Goal: Check status: Check status

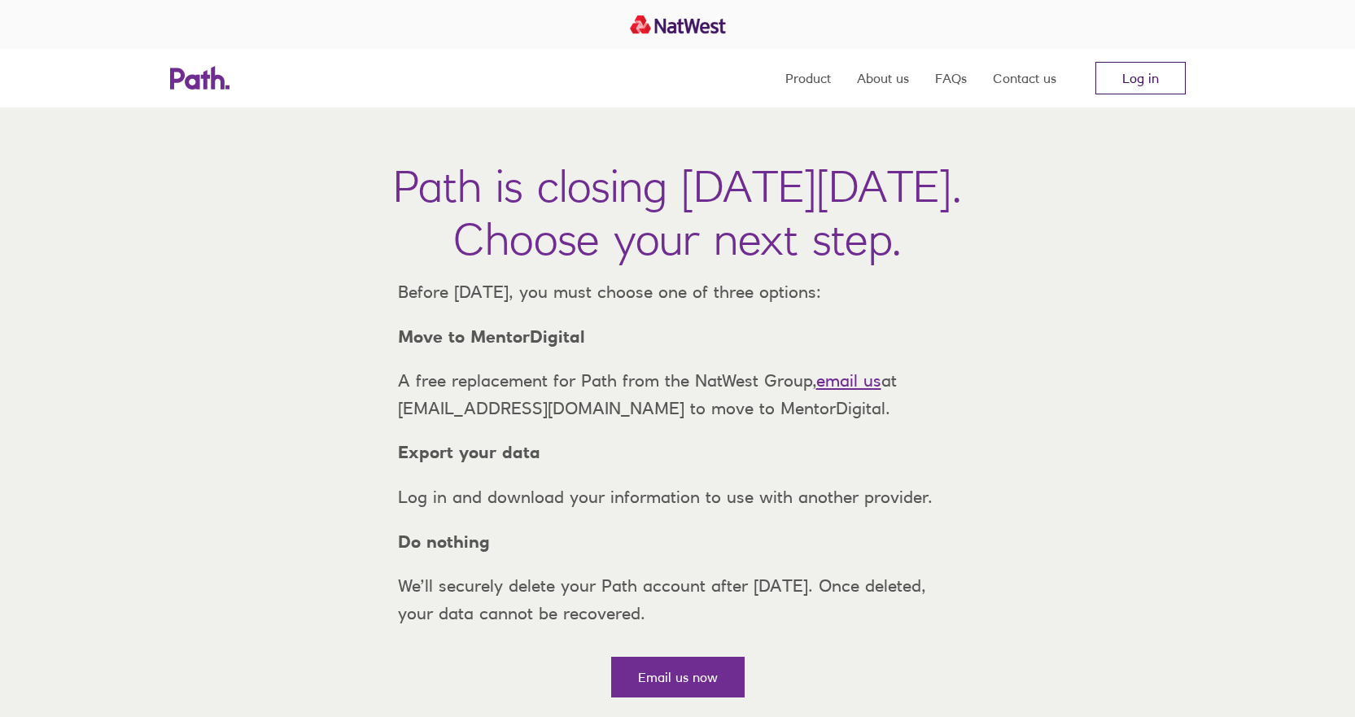
click at [1147, 74] on link "Log in" at bounding box center [1141, 78] width 90 height 33
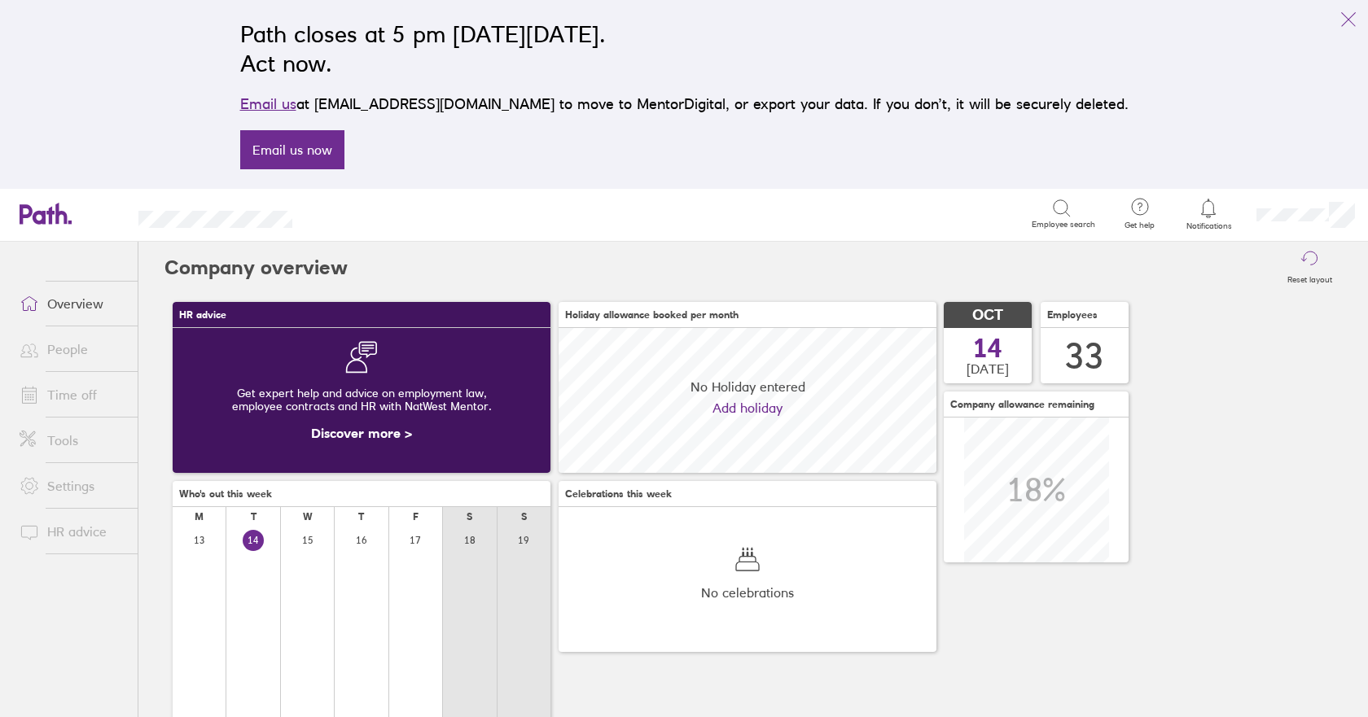
scroll to position [145, 378]
click at [68, 348] on link "People" at bounding box center [72, 349] width 131 height 33
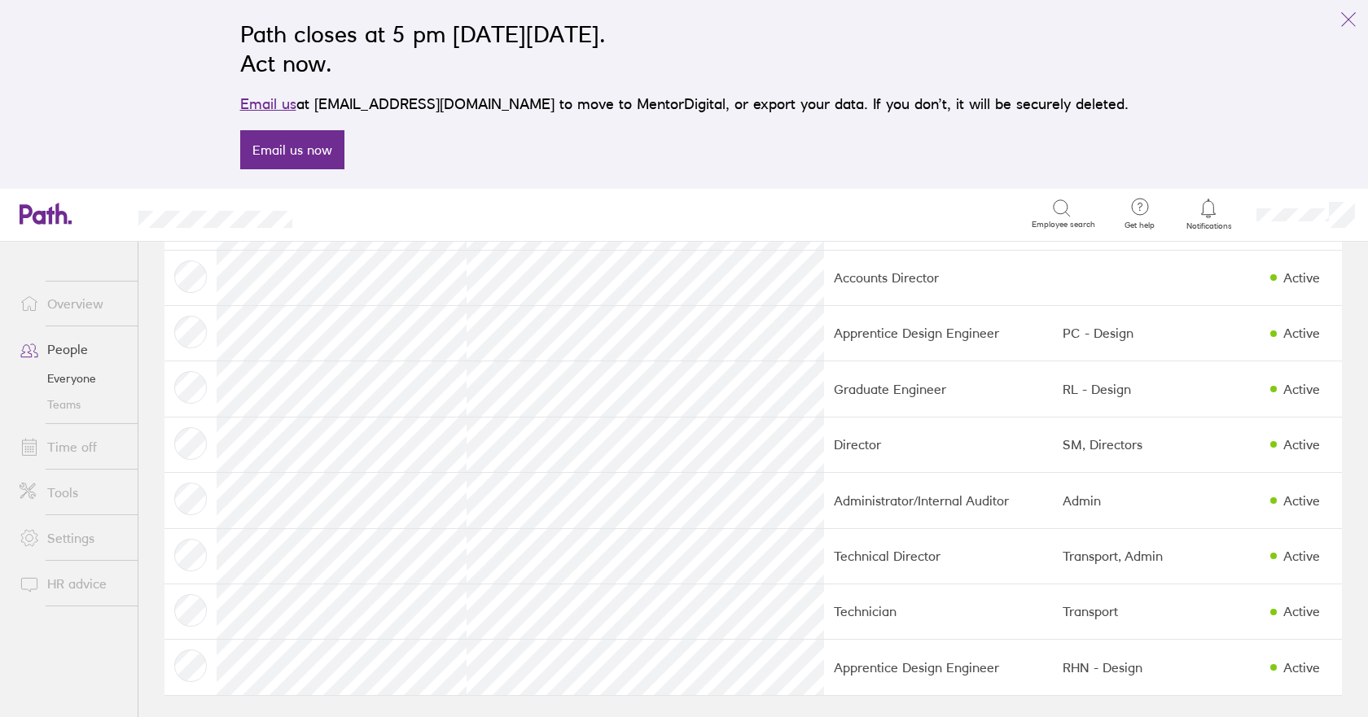
scroll to position [1479, 0]
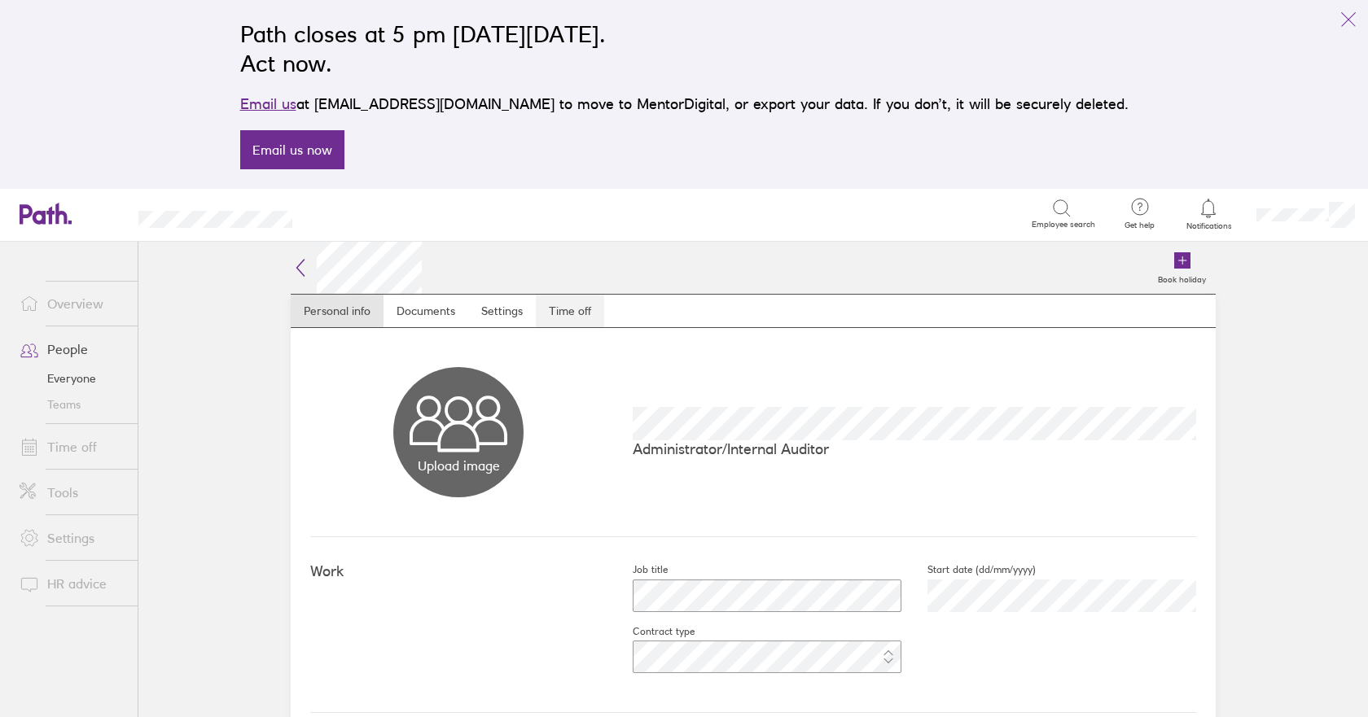
click at [564, 309] on link "Time off" at bounding box center [570, 311] width 68 height 33
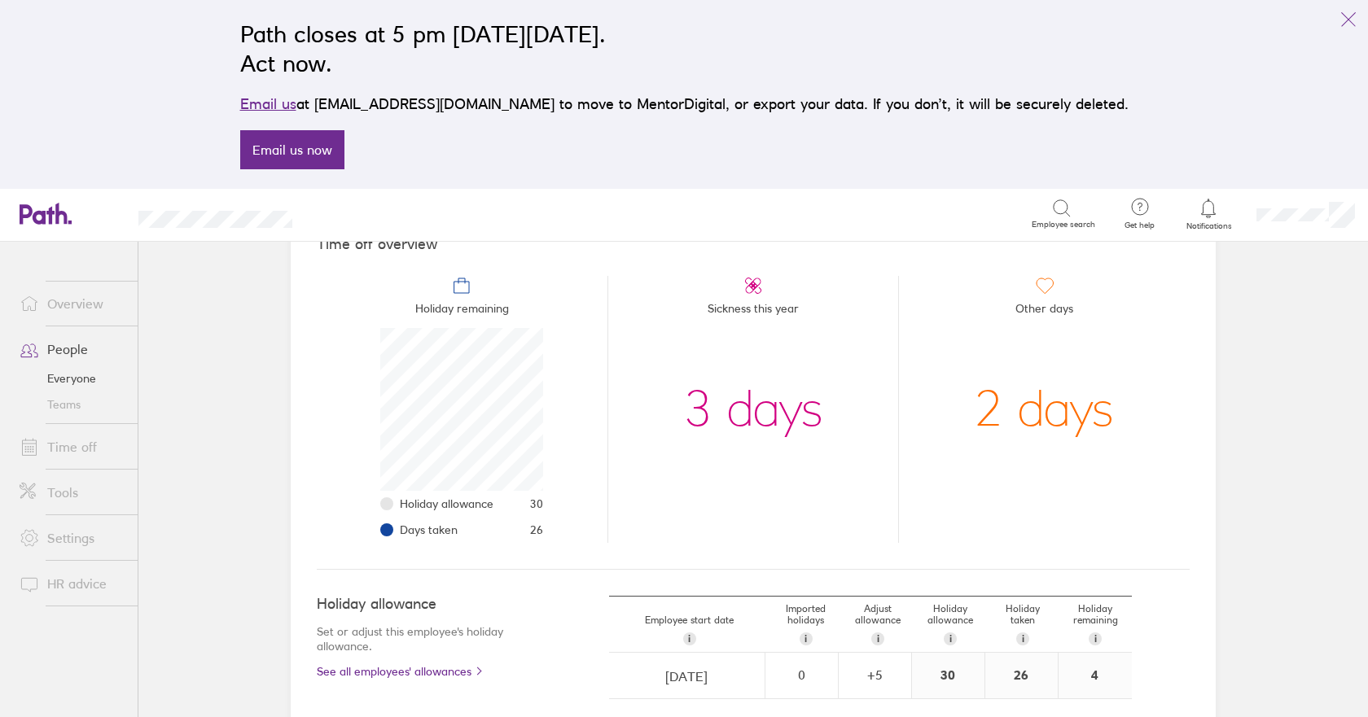
scroll to position [163, 0]
click at [72, 448] on link "Time off" at bounding box center [72, 447] width 131 height 33
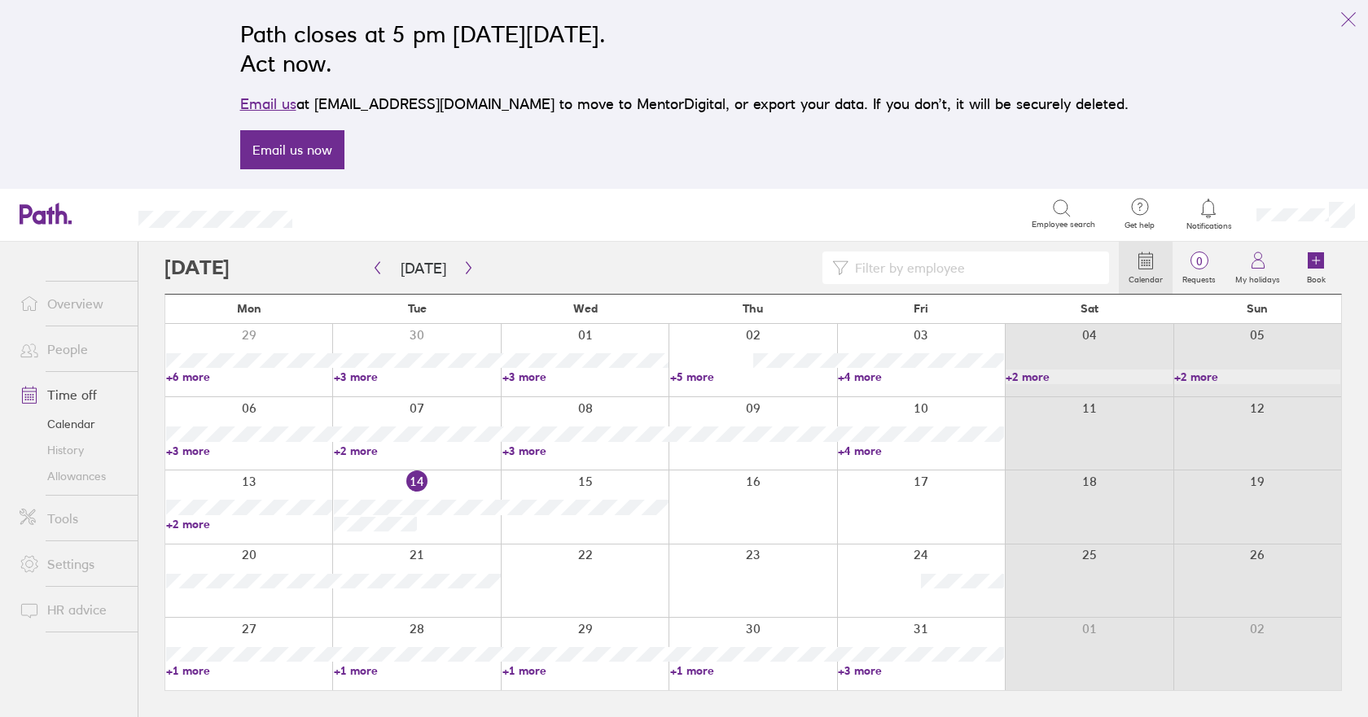
click at [919, 265] on input at bounding box center [973, 267] width 251 height 31
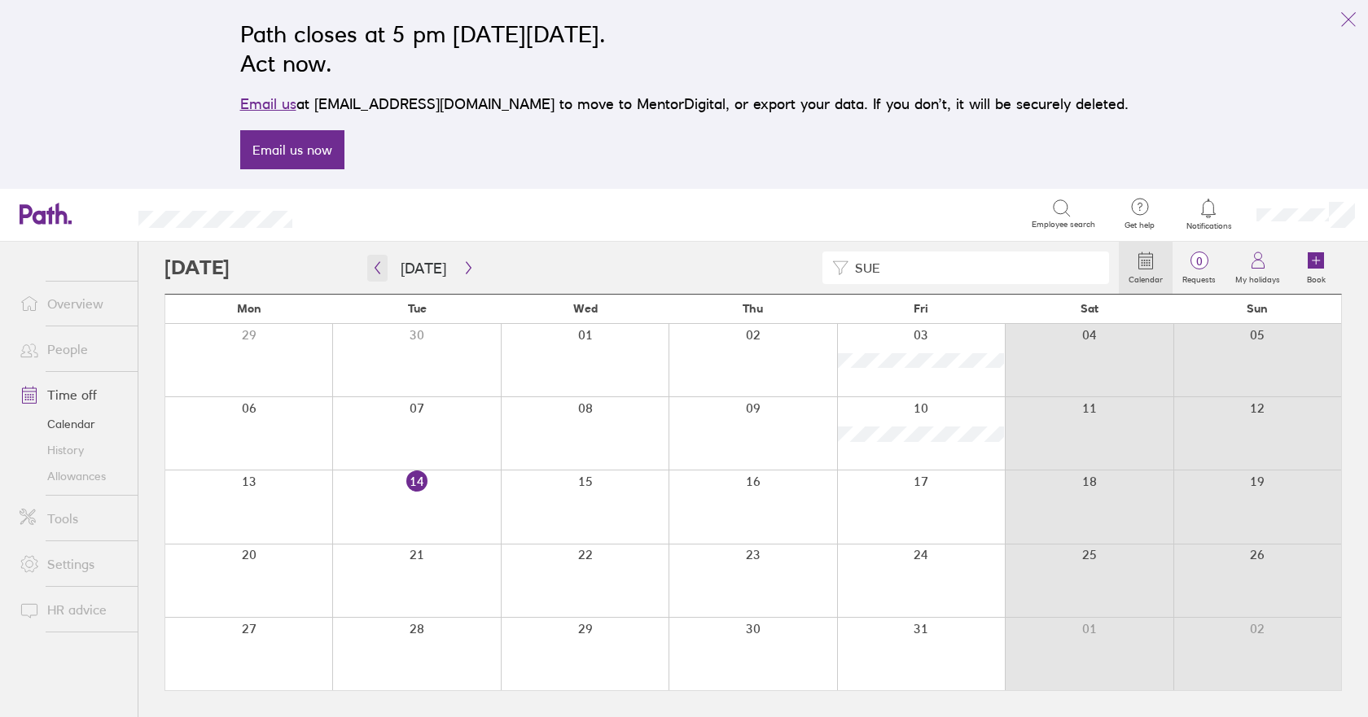
type input "SUE"
click at [381, 261] on icon "button" at bounding box center [377, 267] width 12 height 13
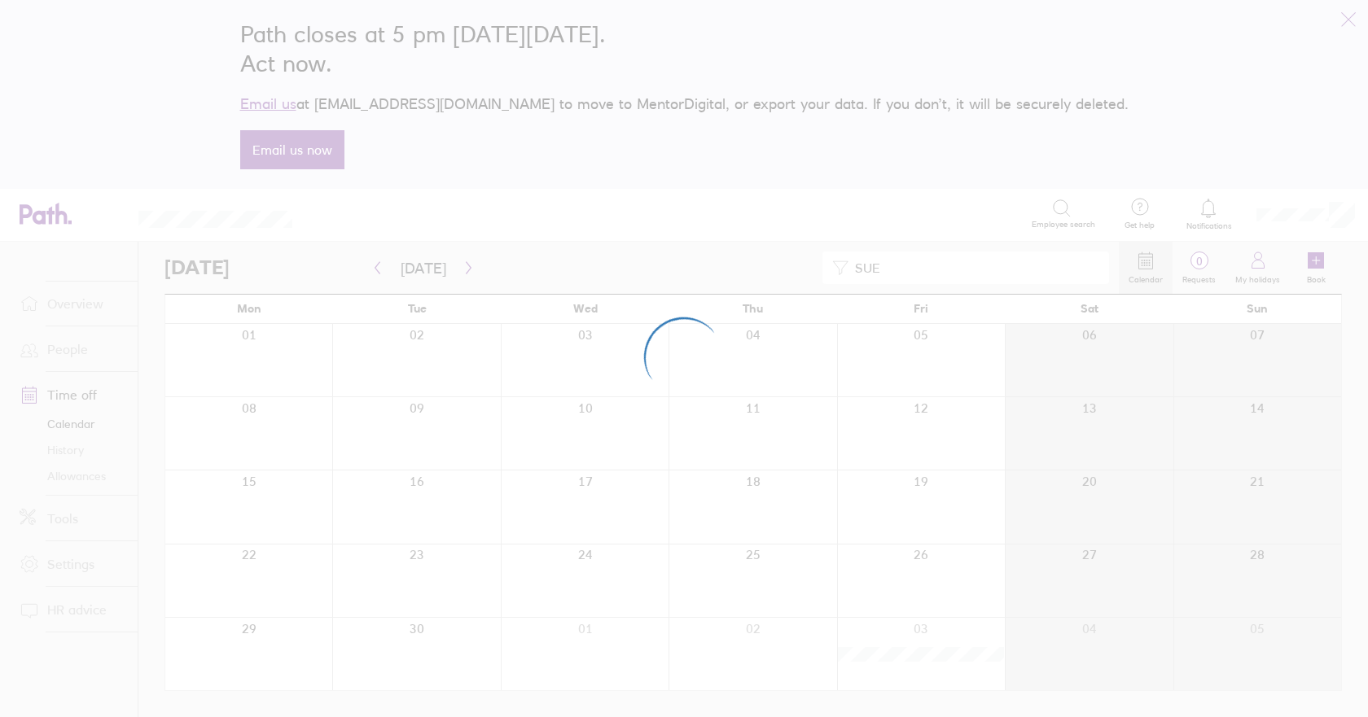
click at [375, 270] on div at bounding box center [684, 358] width 1368 height 717
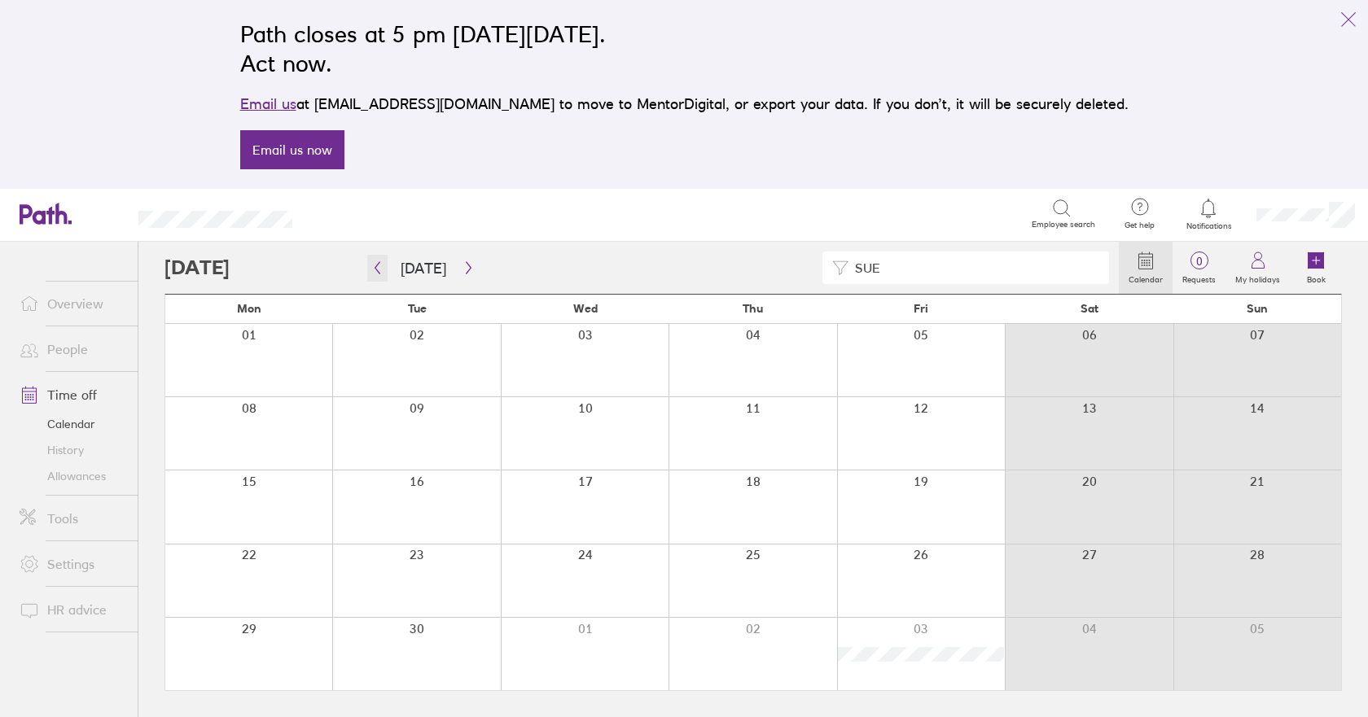
click at [378, 267] on icon "button" at bounding box center [377, 267] width 12 height 13
click at [377, 269] on icon "button" at bounding box center [377, 267] width 12 height 13
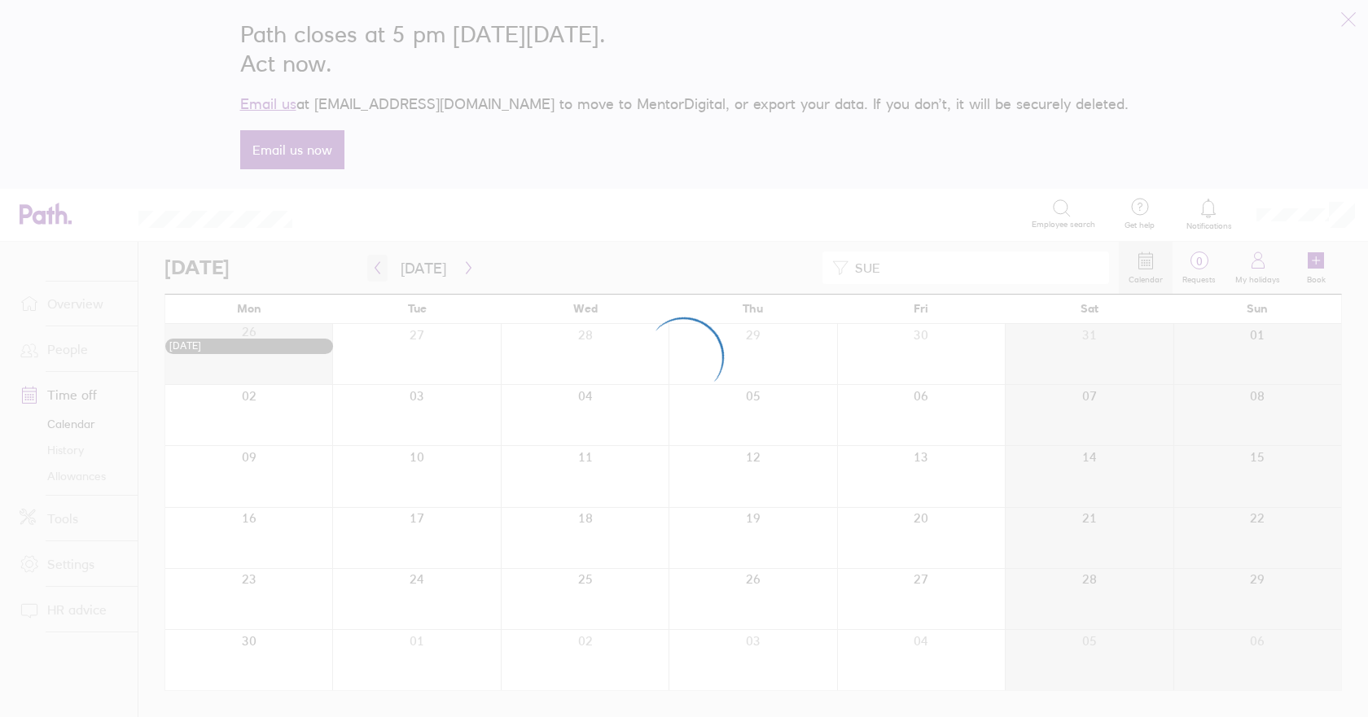
click at [377, 269] on div at bounding box center [684, 358] width 1368 height 717
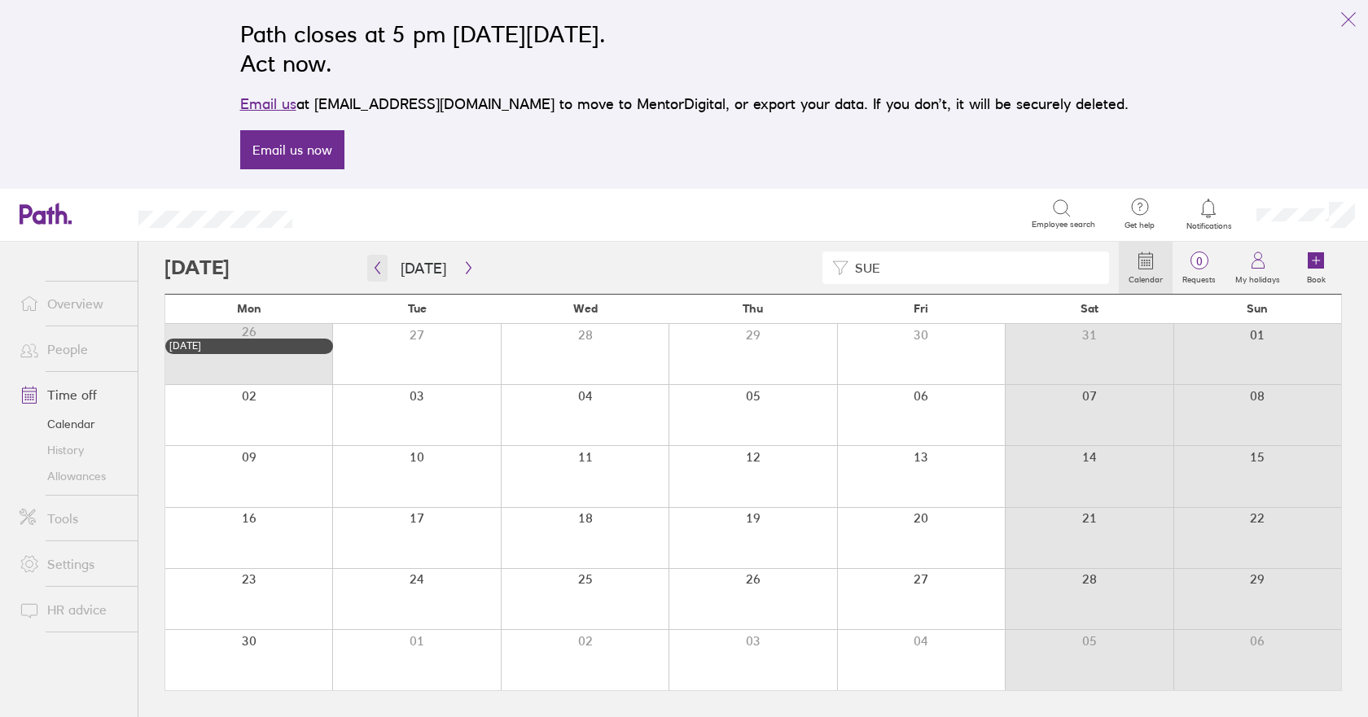
click at [377, 269] on icon "button" at bounding box center [377, 267] width 12 height 13
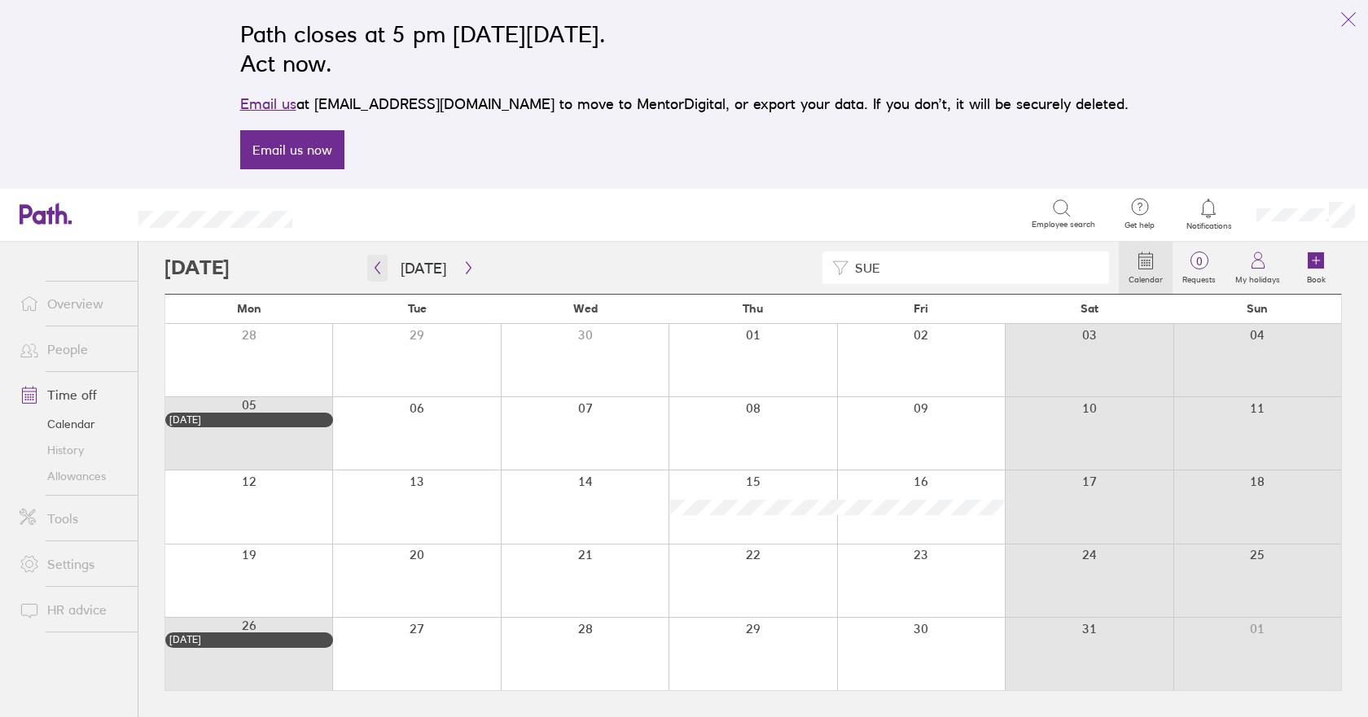
click at [377, 269] on icon "button" at bounding box center [377, 267] width 12 height 13
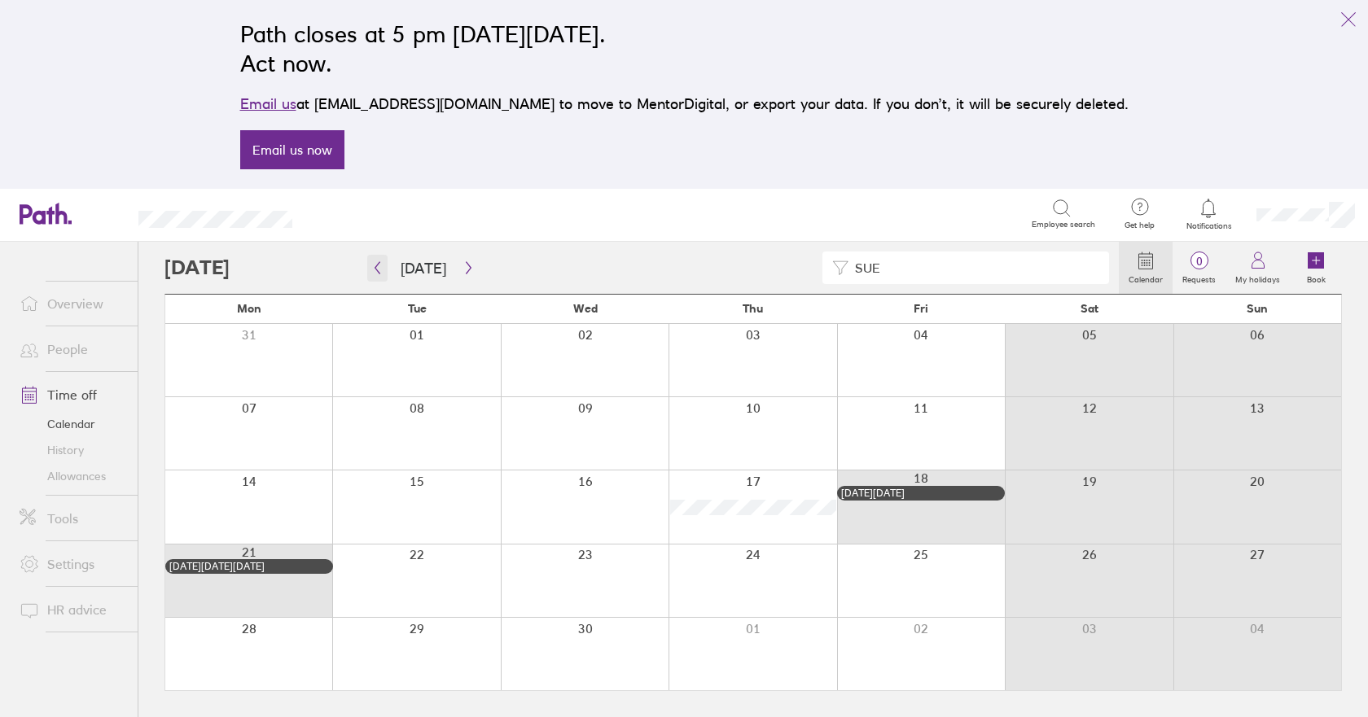
click at [377, 269] on icon "button" at bounding box center [377, 267] width 12 height 13
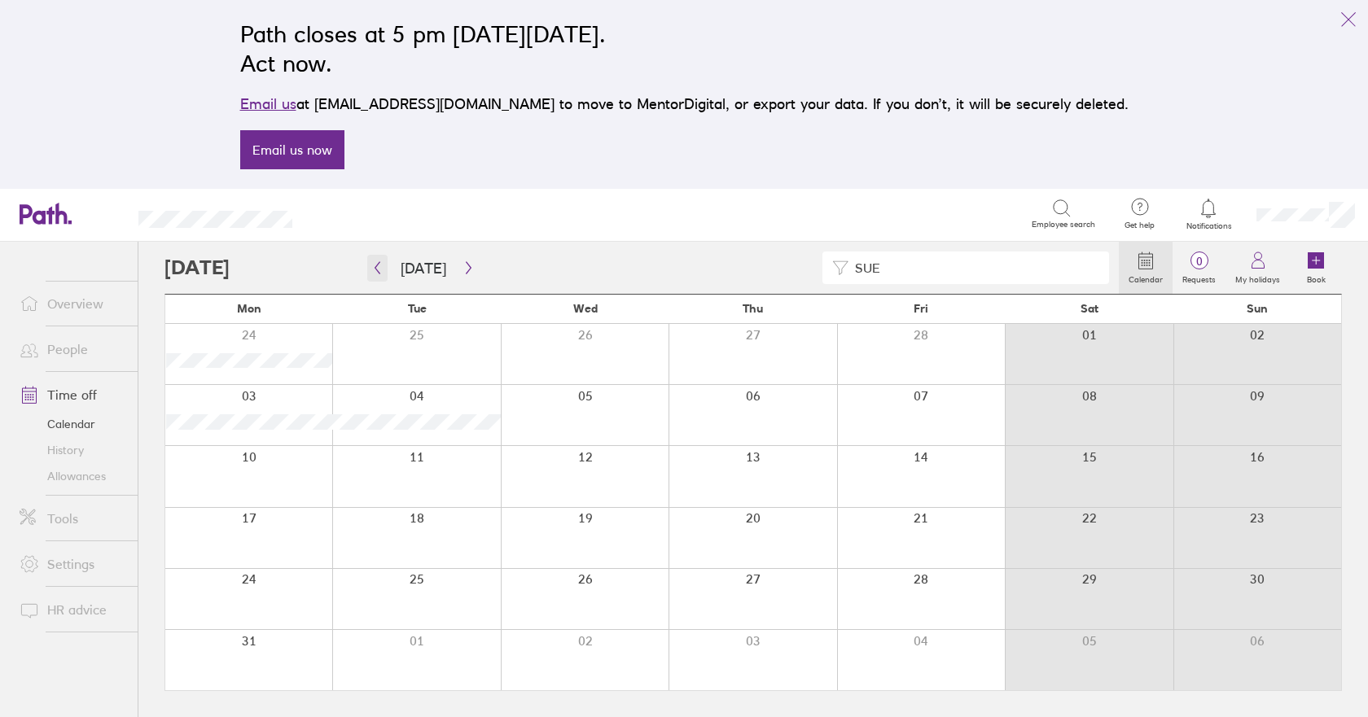
click at [377, 269] on icon "button" at bounding box center [377, 267] width 12 height 13
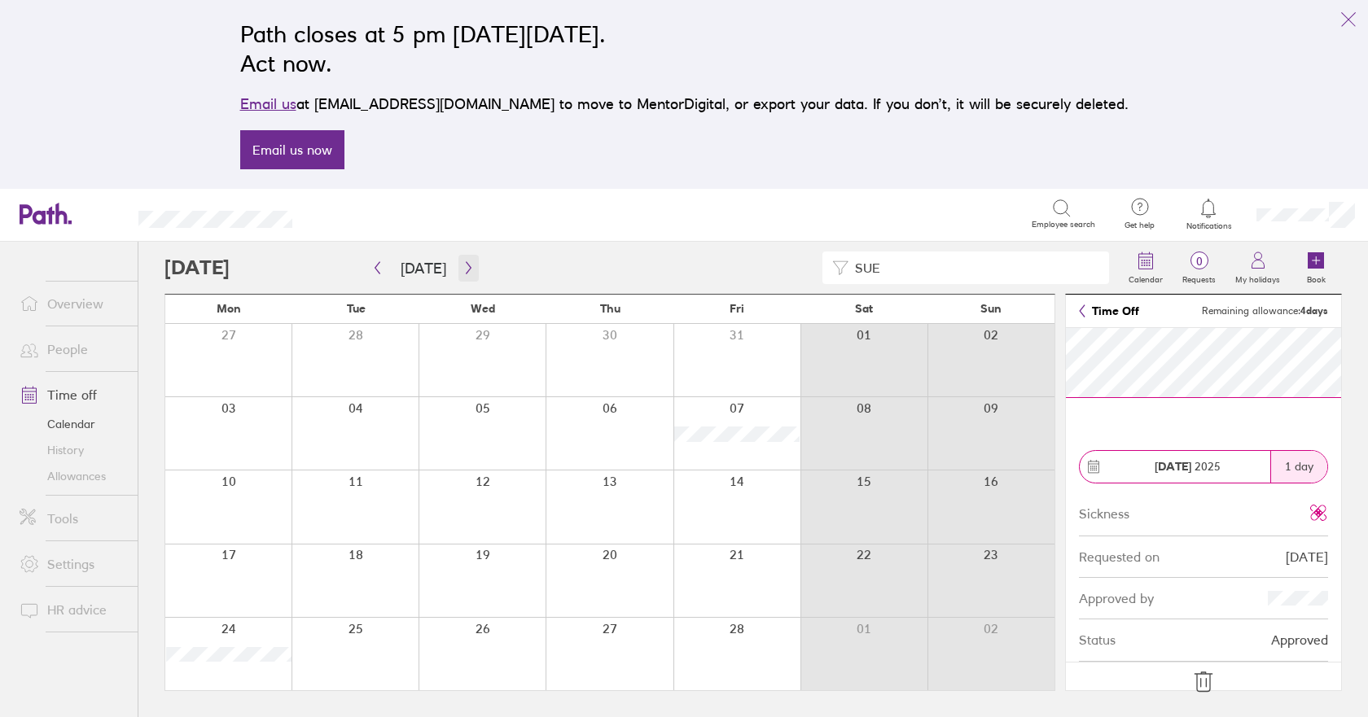
click at [462, 265] on icon "button" at bounding box center [468, 267] width 12 height 13
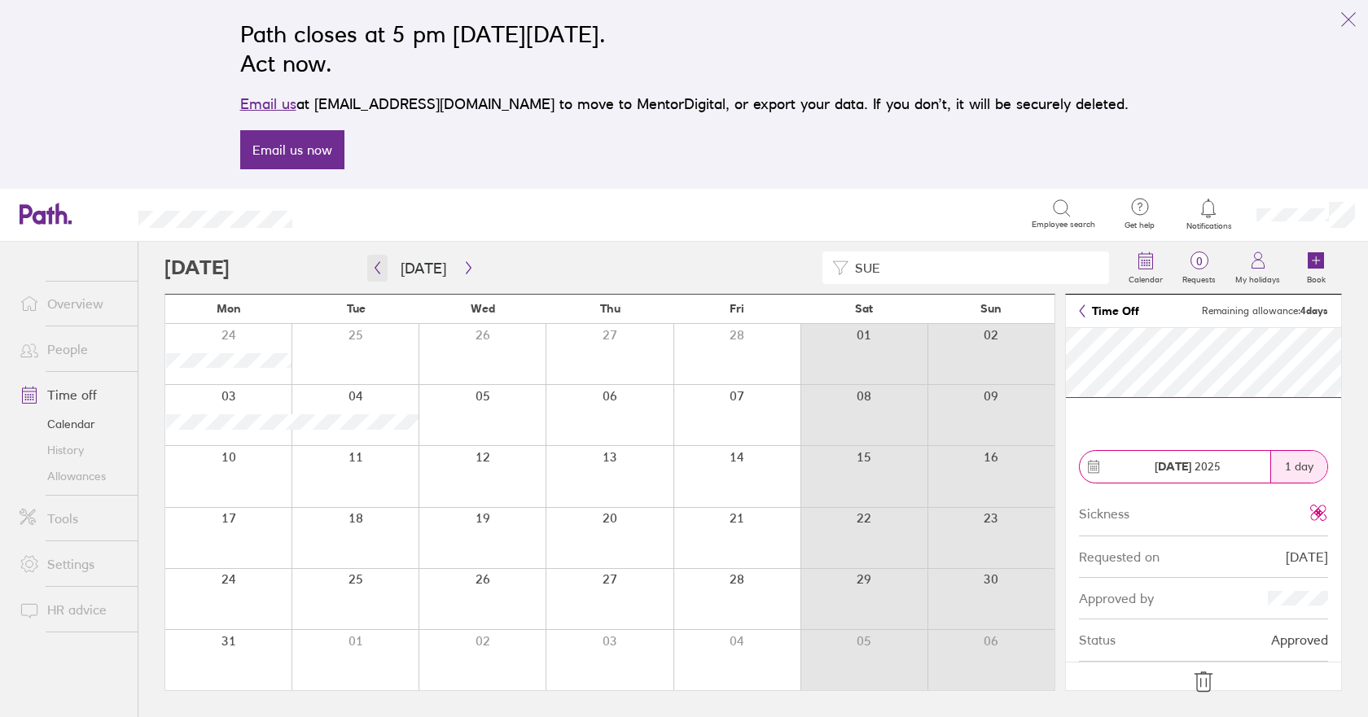
click at [379, 267] on icon "button" at bounding box center [377, 267] width 12 height 13
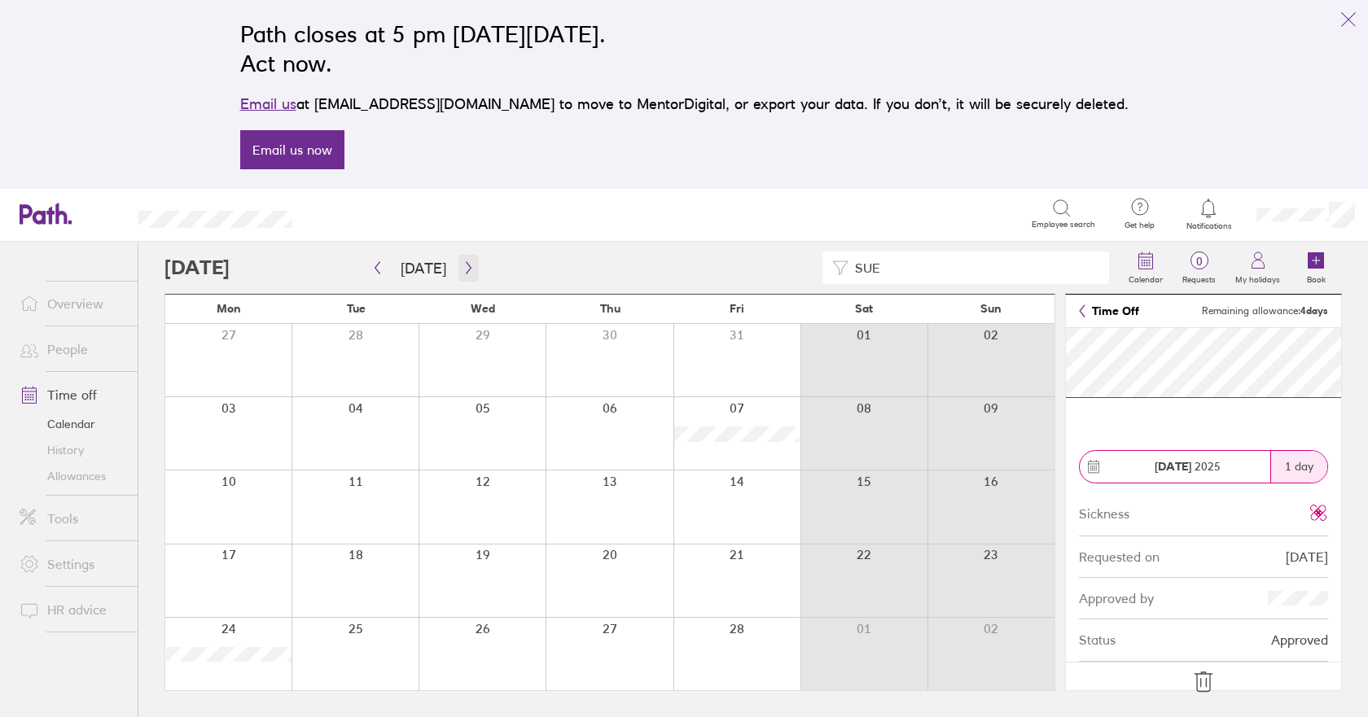
click at [462, 264] on icon "button" at bounding box center [468, 267] width 12 height 13
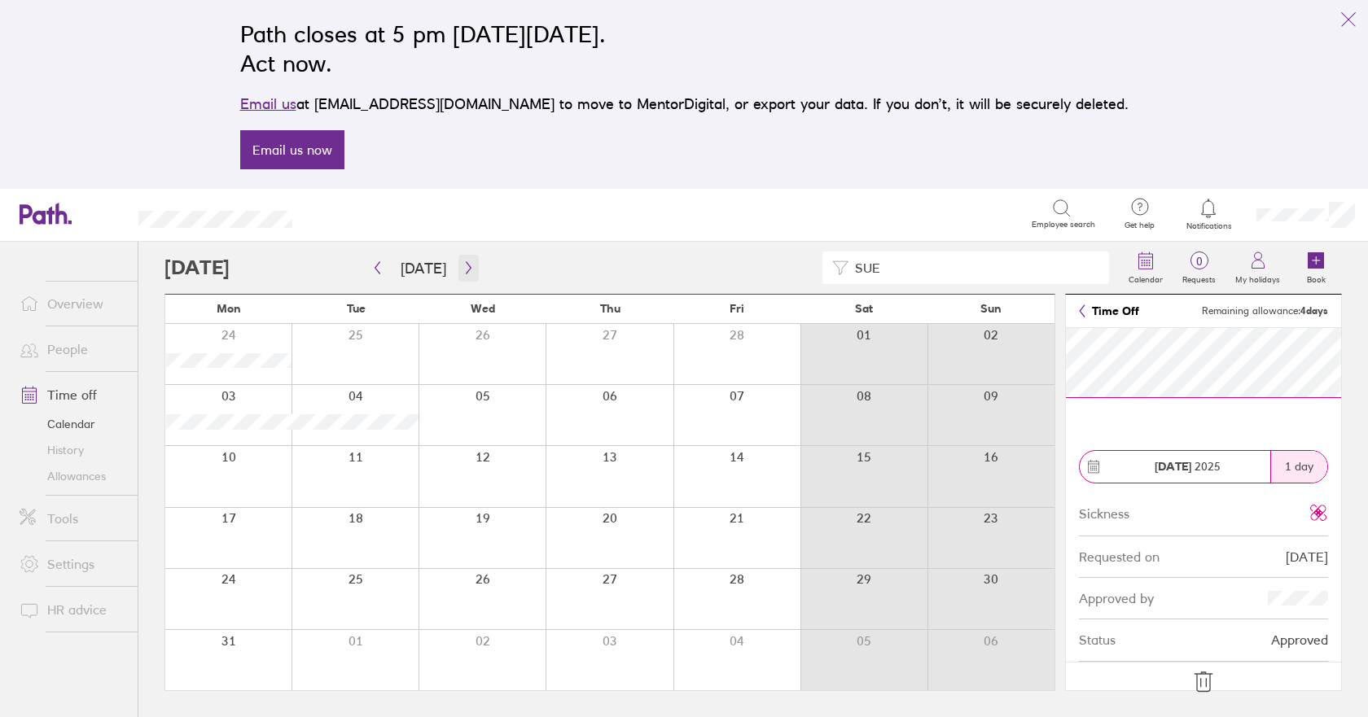
click at [462, 261] on icon "button" at bounding box center [468, 267] width 12 height 13
